Goal: Task Accomplishment & Management: Complete application form

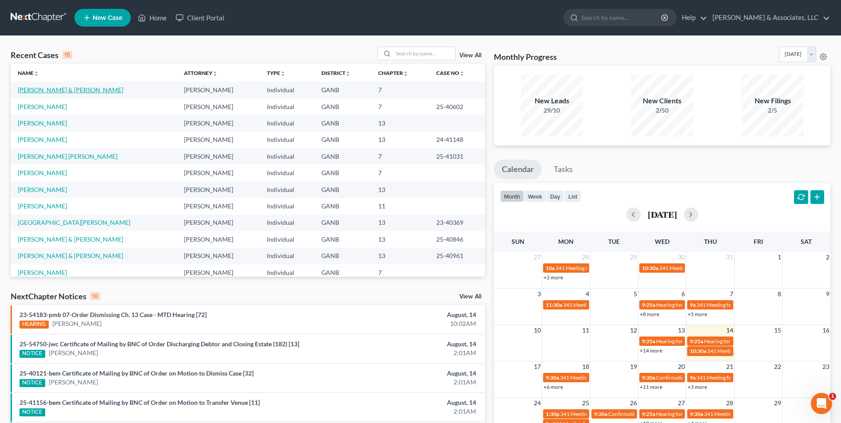
click at [73, 94] on link "[PERSON_NAME] & [PERSON_NAME]" at bounding box center [71, 90] width 106 height 8
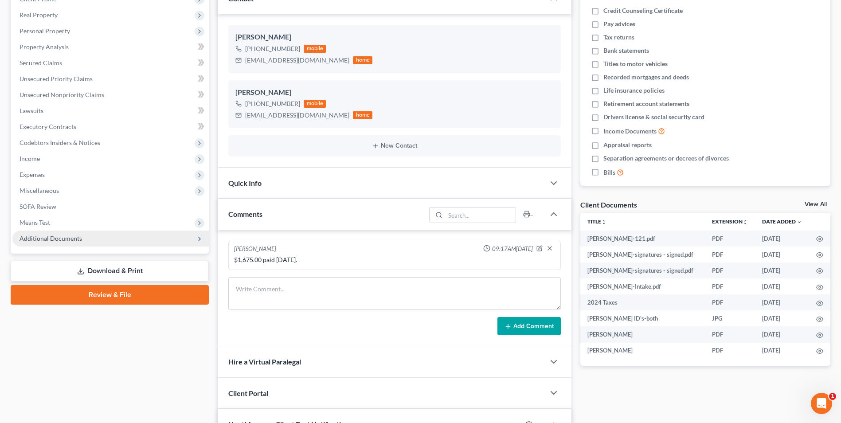
scroll to position [223, 0]
click at [60, 239] on span "Additional Documents" at bounding box center [51, 239] width 63 height 8
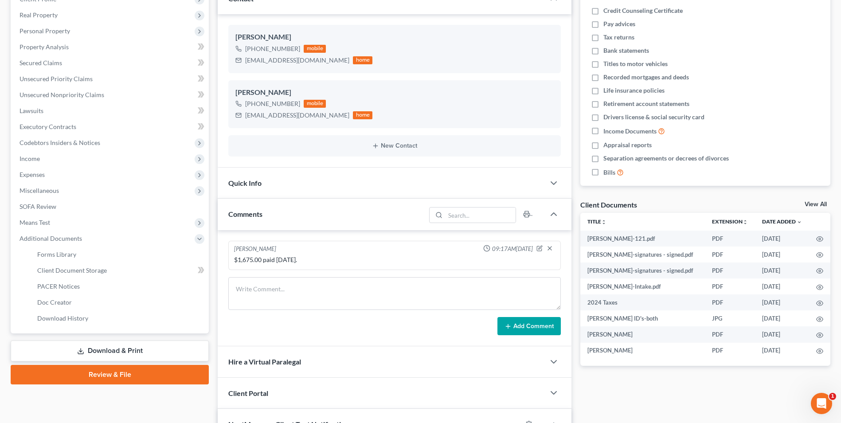
click at [120, 374] on link "Review & File" at bounding box center [110, 375] width 198 height 20
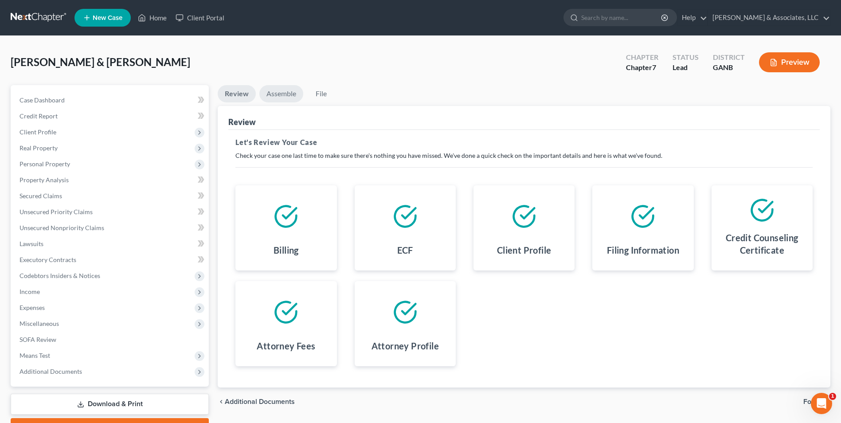
click at [285, 96] on link "Assemble" at bounding box center [281, 93] width 44 height 17
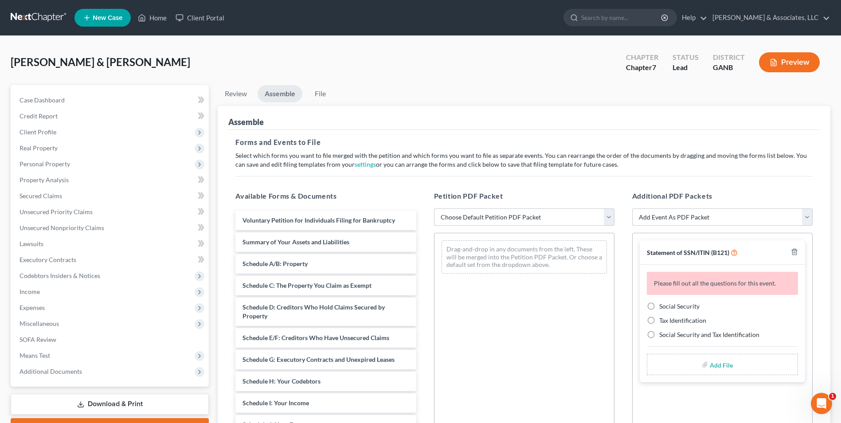
click at [608, 216] on select "Choose Default Petition PDF Packet Complete Bankruptcy Petition (all forms and …" at bounding box center [524, 217] width 181 height 18
select select "0"
click at [434, 208] on select "Choose Default Petition PDF Packet Complete Bankruptcy Petition (all forms and …" at bounding box center [524, 217] width 181 height 18
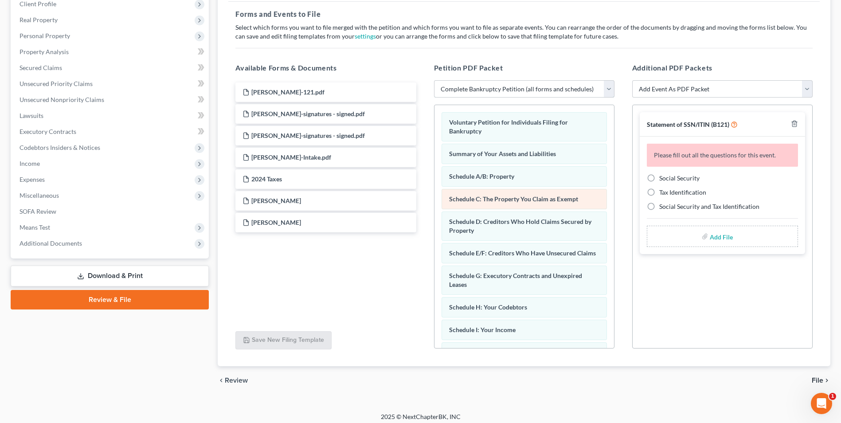
scroll to position [133, 0]
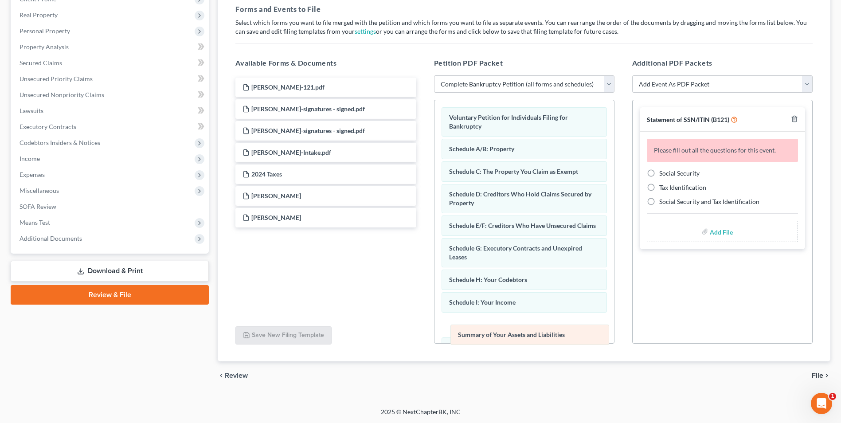
drag, startPoint x: 504, startPoint y: 149, endPoint x: 513, endPoint y: 328, distance: 179.0
click at [513, 328] on div "Summary of Your Assets and Liabilities Voluntary Petition for Individuals Filin…" at bounding box center [525, 358] width 180 height 517
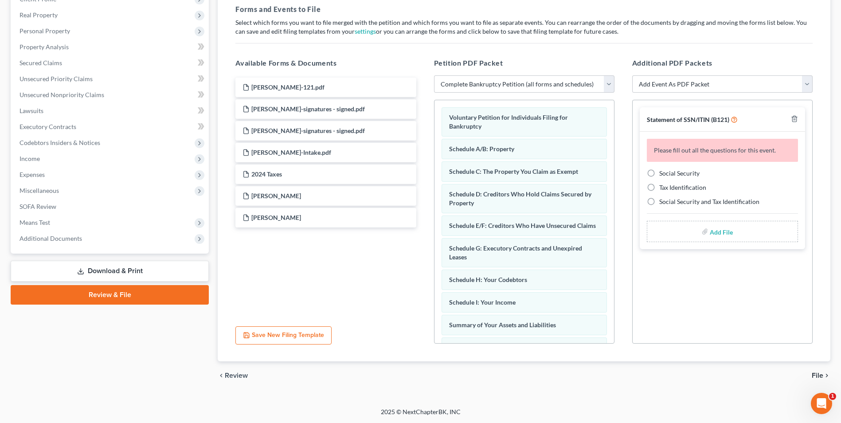
scroll to position [44, 0]
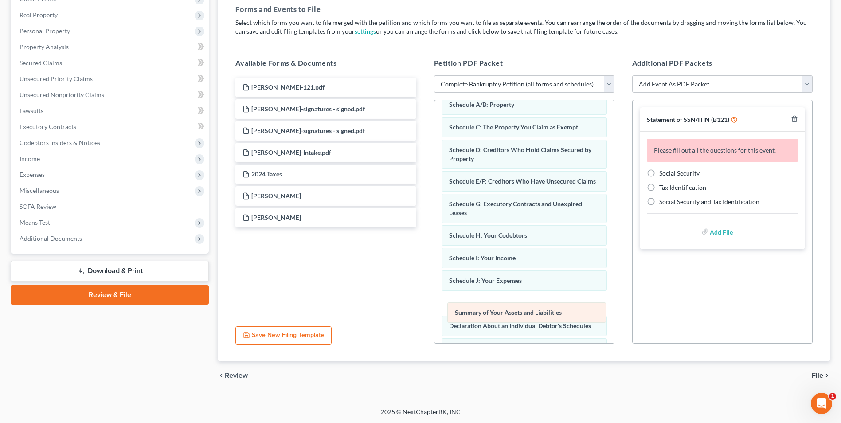
drag, startPoint x: 499, startPoint y: 297, endPoint x: 505, endPoint y: 320, distance: 23.8
click at [505, 320] on div "Summary of Your Assets and Liabilities Voluntary Petition for Individuals Filin…" at bounding box center [525, 314] width 180 height 517
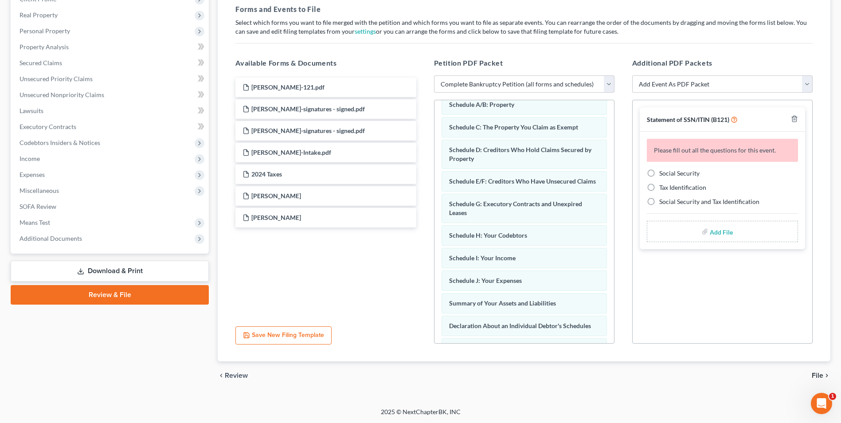
click at [660, 173] on label "Social Security" at bounding box center [680, 173] width 40 height 9
click at [663, 173] on input "Social Security" at bounding box center [666, 172] width 6 height 6
radio input "true"
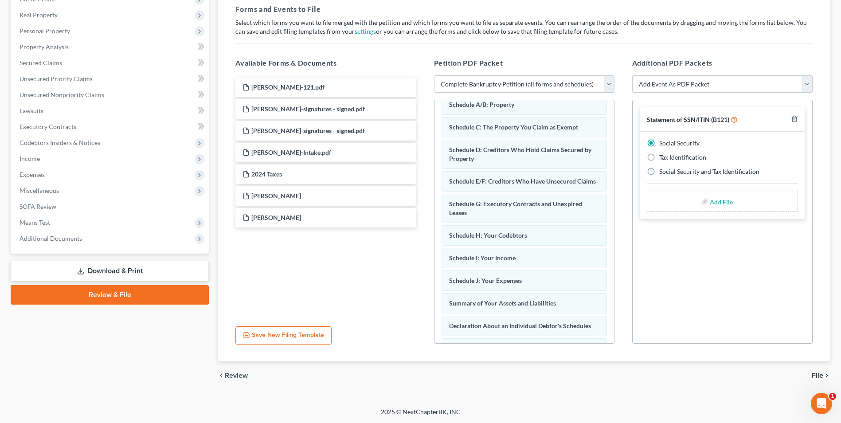
click at [723, 204] on input "file" at bounding box center [720, 201] width 21 height 16
type input "C:\fakepath\[PERSON_NAME].121.pdf"
click at [818, 376] on span "File" at bounding box center [818, 375] width 12 height 7
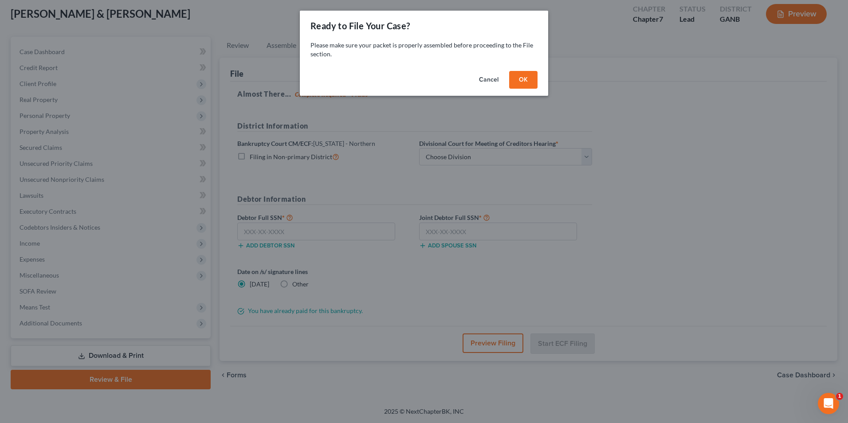
click at [532, 80] on button "OK" at bounding box center [523, 80] width 28 height 18
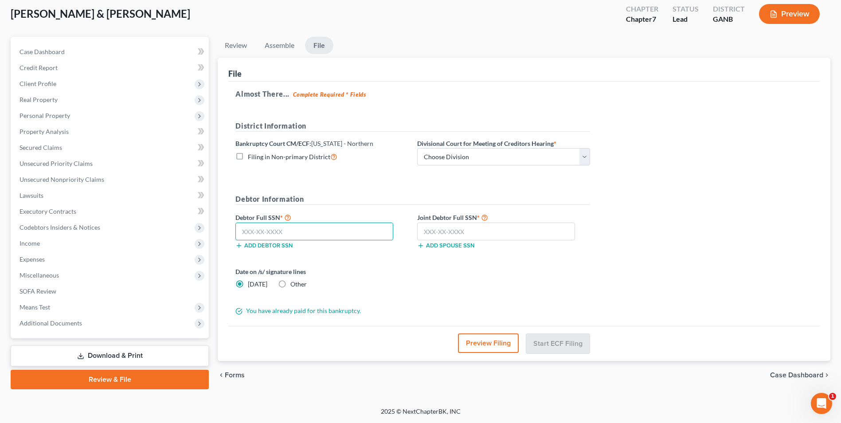
click at [327, 234] on input "text" at bounding box center [315, 232] width 158 height 18
type input "371-92-5094"
click at [452, 235] on input "text" at bounding box center [496, 232] width 158 height 18
type input "253-49-5377"
click at [582, 154] on select "Choose Division [GEOGRAPHIC_DATA] [GEOGRAPHIC_DATA] [GEOGRAPHIC_DATA] [GEOGRAPH…" at bounding box center [503, 157] width 173 height 18
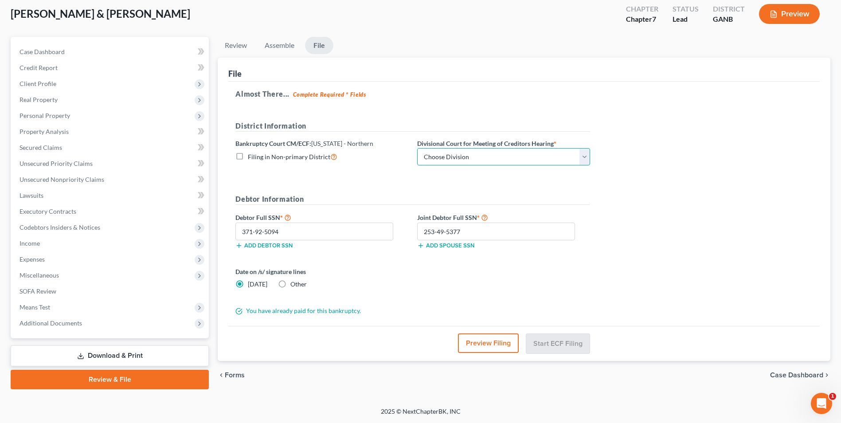
select select "3"
click at [417, 148] on select "Choose Division [GEOGRAPHIC_DATA] [GEOGRAPHIC_DATA] [GEOGRAPHIC_DATA] [GEOGRAPH…" at bounding box center [503, 157] width 173 height 18
click at [555, 342] on button "Start ECF Filing" at bounding box center [558, 344] width 63 height 20
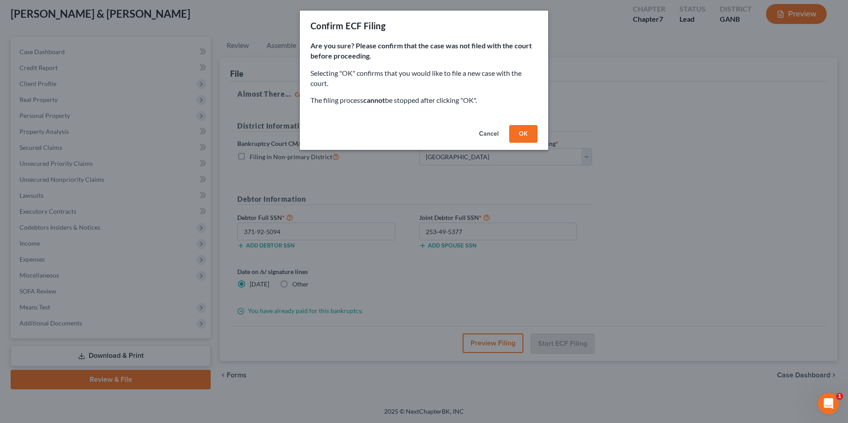
click at [522, 131] on button "OK" at bounding box center [523, 134] width 28 height 18
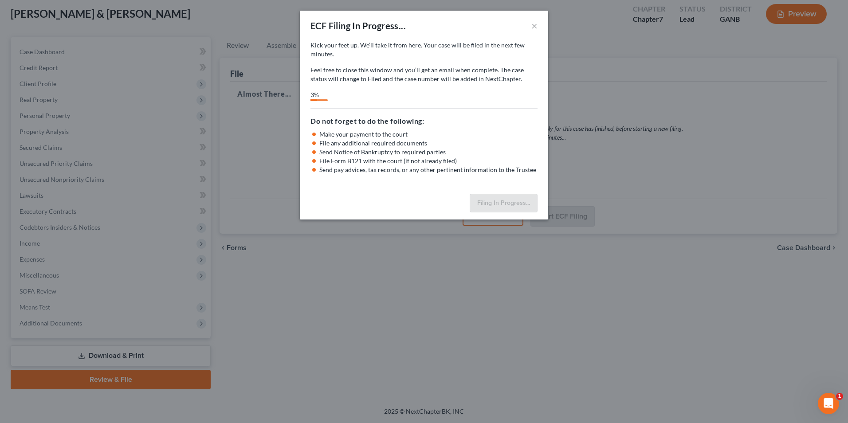
select select "3"
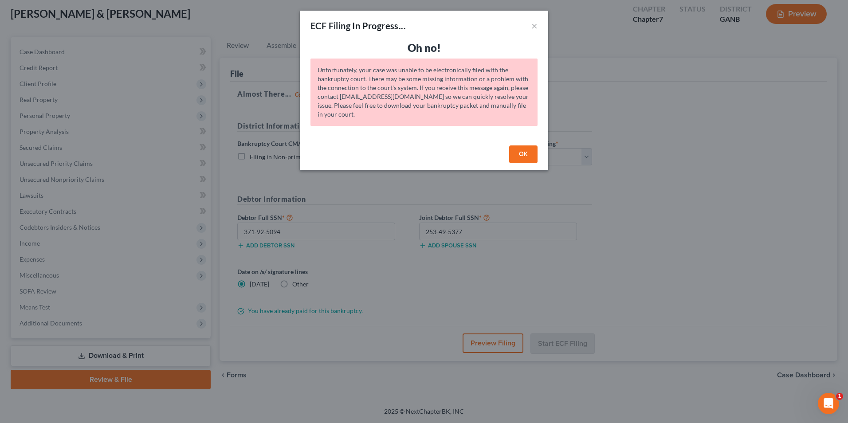
click at [528, 157] on button "OK" at bounding box center [523, 154] width 28 height 18
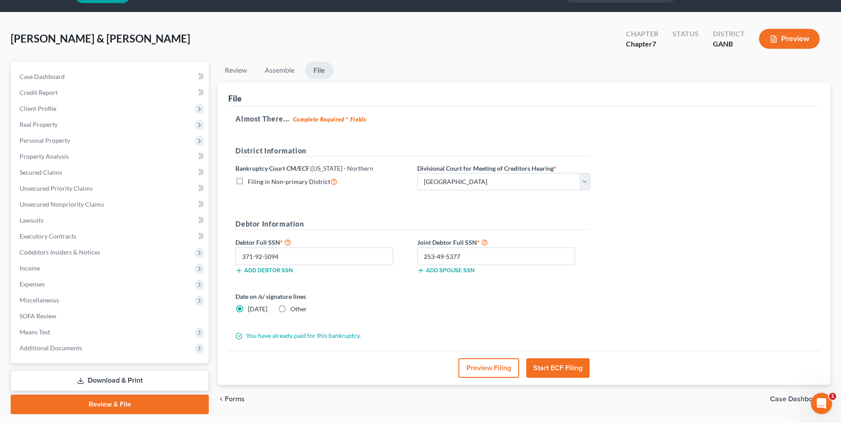
scroll to position [0, 0]
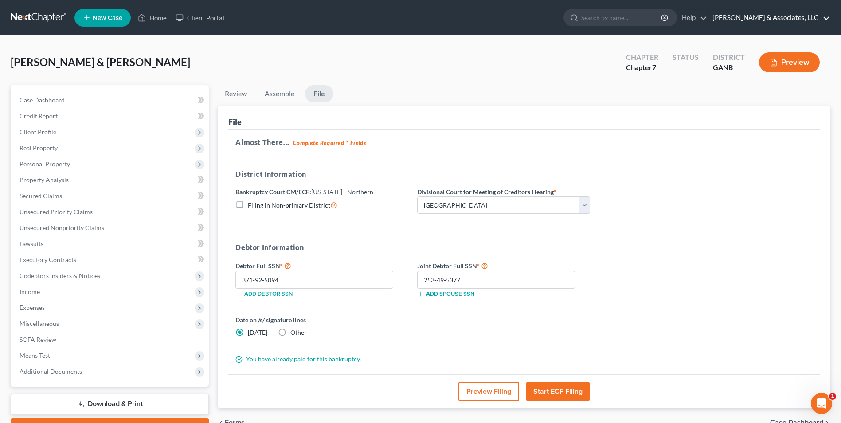
click at [771, 16] on link "[PERSON_NAME] & Associates, LLC" at bounding box center [769, 18] width 122 height 16
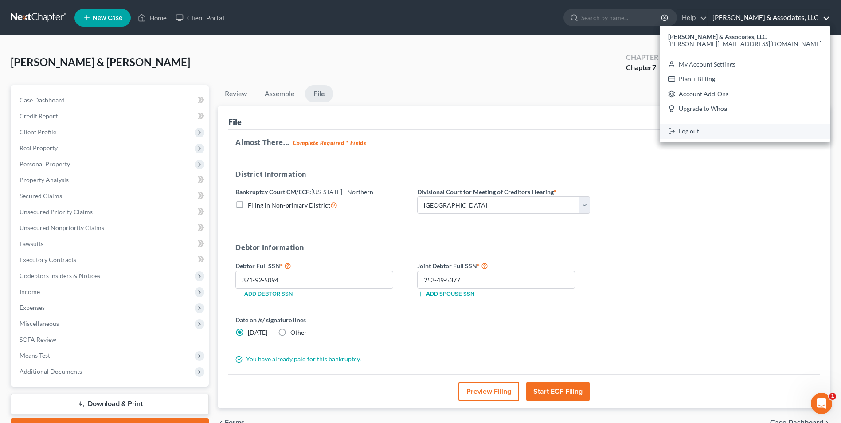
click at [747, 134] on link "Log out" at bounding box center [745, 131] width 170 height 15
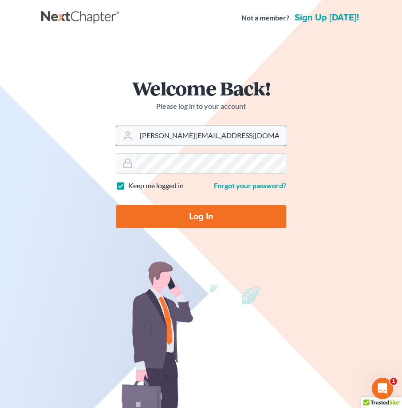
click at [151, 138] on input "[PERSON_NAME][EMAIL_ADDRESS][DOMAIN_NAME]" at bounding box center [210, 136] width 149 height 20
type input "brian@northgabankruptcy.com"
click at [73, 175] on div "Welcome Back! Please log in to your account Email Address brian@northgabankrupt…" at bounding box center [200, 156] width 319 height 199
click at [116, 205] on input "Log In" at bounding box center [201, 216] width 170 height 23
type input "Thinking..."
